Goal: Information Seeking & Learning: Learn about a topic

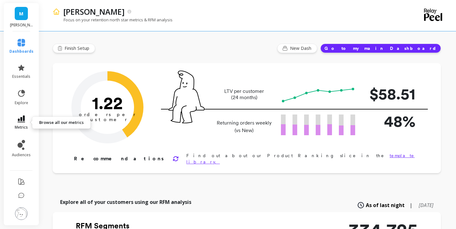
click at [20, 119] on icon at bounding box center [22, 118] width 8 height 7
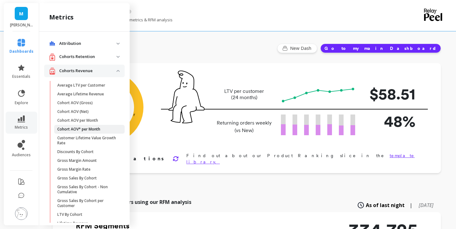
scroll to position [18, 0]
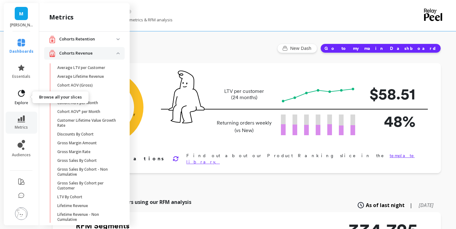
click at [23, 98] on link "explore" at bounding box center [21, 97] width 24 height 16
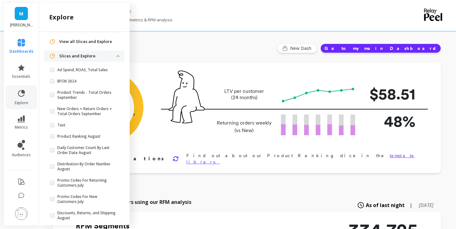
click at [83, 41] on span "View all Slices and Explore" at bounding box center [85, 42] width 53 height 6
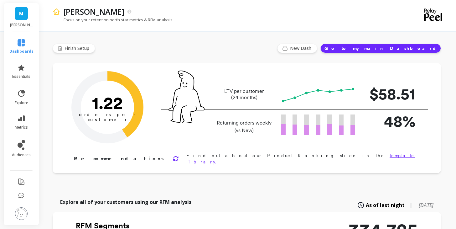
scroll to position [0, 0]
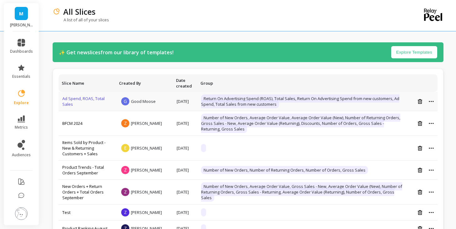
click at [91, 96] on link "Ad Spend, ROAS, Total Sales" at bounding box center [83, 101] width 42 height 11
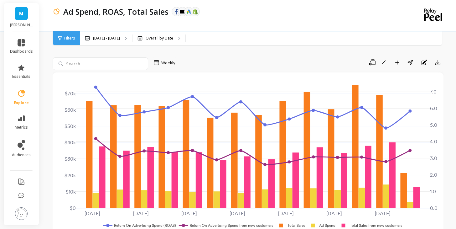
scroll to position [52, 0]
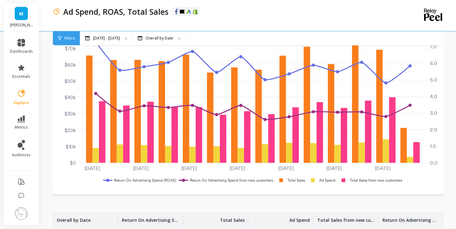
click at [145, 181] on rect at bounding box center [138, 180] width 75 height 6
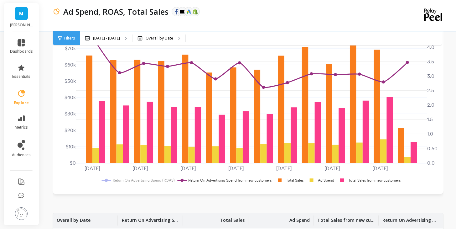
click at [145, 181] on rect at bounding box center [137, 180] width 75 height 6
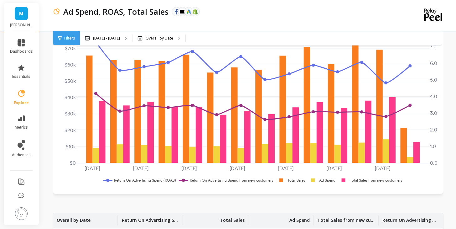
click at [297, 181] on rect at bounding box center [290, 180] width 31 height 6
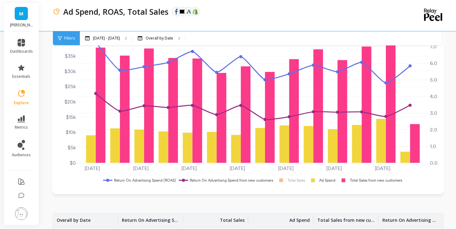
click at [364, 180] on rect at bounding box center [370, 180] width 66 height 6
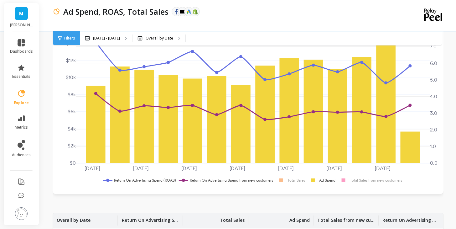
click at [252, 178] on rect at bounding box center [225, 180] width 97 height 6
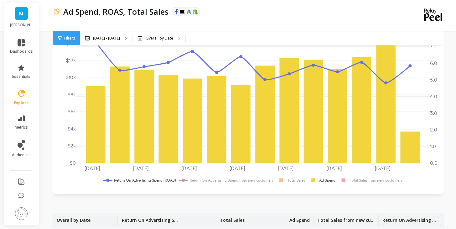
click at [158, 179] on rect at bounding box center [138, 180] width 75 height 6
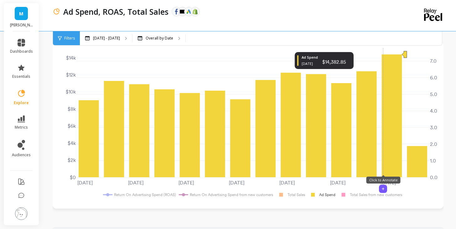
scroll to position [25, 0]
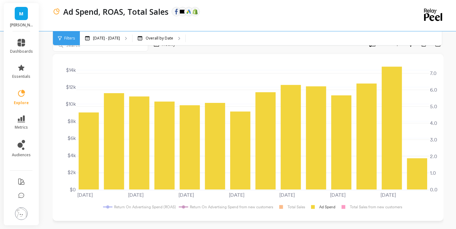
click at [159, 208] on rect at bounding box center [138, 207] width 75 height 6
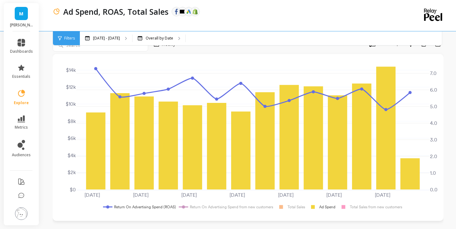
click at [159, 208] on rect at bounding box center [138, 207] width 75 height 6
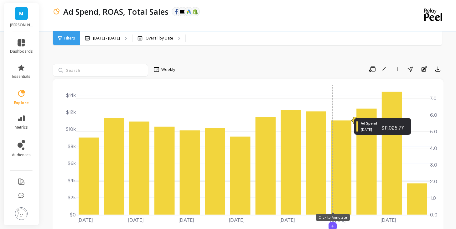
scroll to position [33, 0]
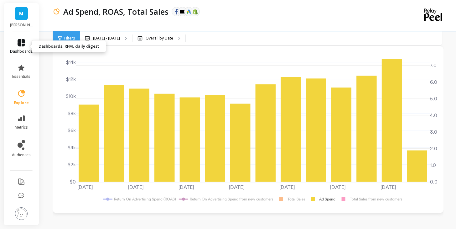
click at [23, 49] on span "dashboards" at bounding box center [21, 51] width 23 height 5
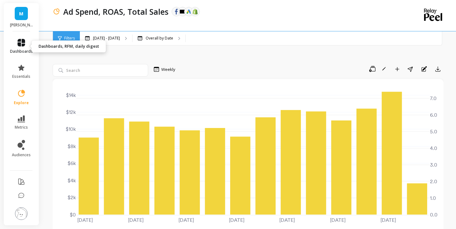
click at [22, 42] on icon at bounding box center [22, 43] width 8 height 8
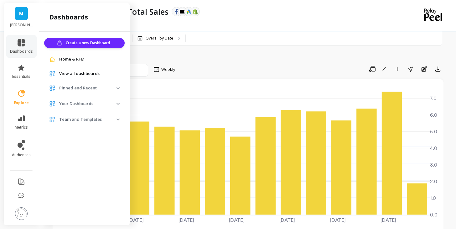
click at [54, 17] on h2 "dashboards" at bounding box center [68, 17] width 39 height 9
click at [26, 16] on link "M" at bounding box center [21, 13] width 13 height 13
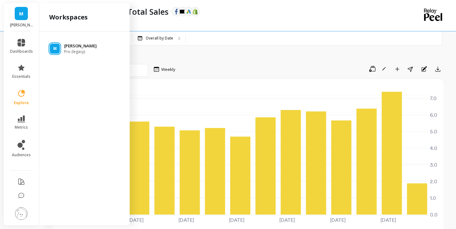
click at [66, 50] on span "Pro (legacy)" at bounding box center [80, 51] width 33 height 5
